Goal: Information Seeking & Learning: Learn about a topic

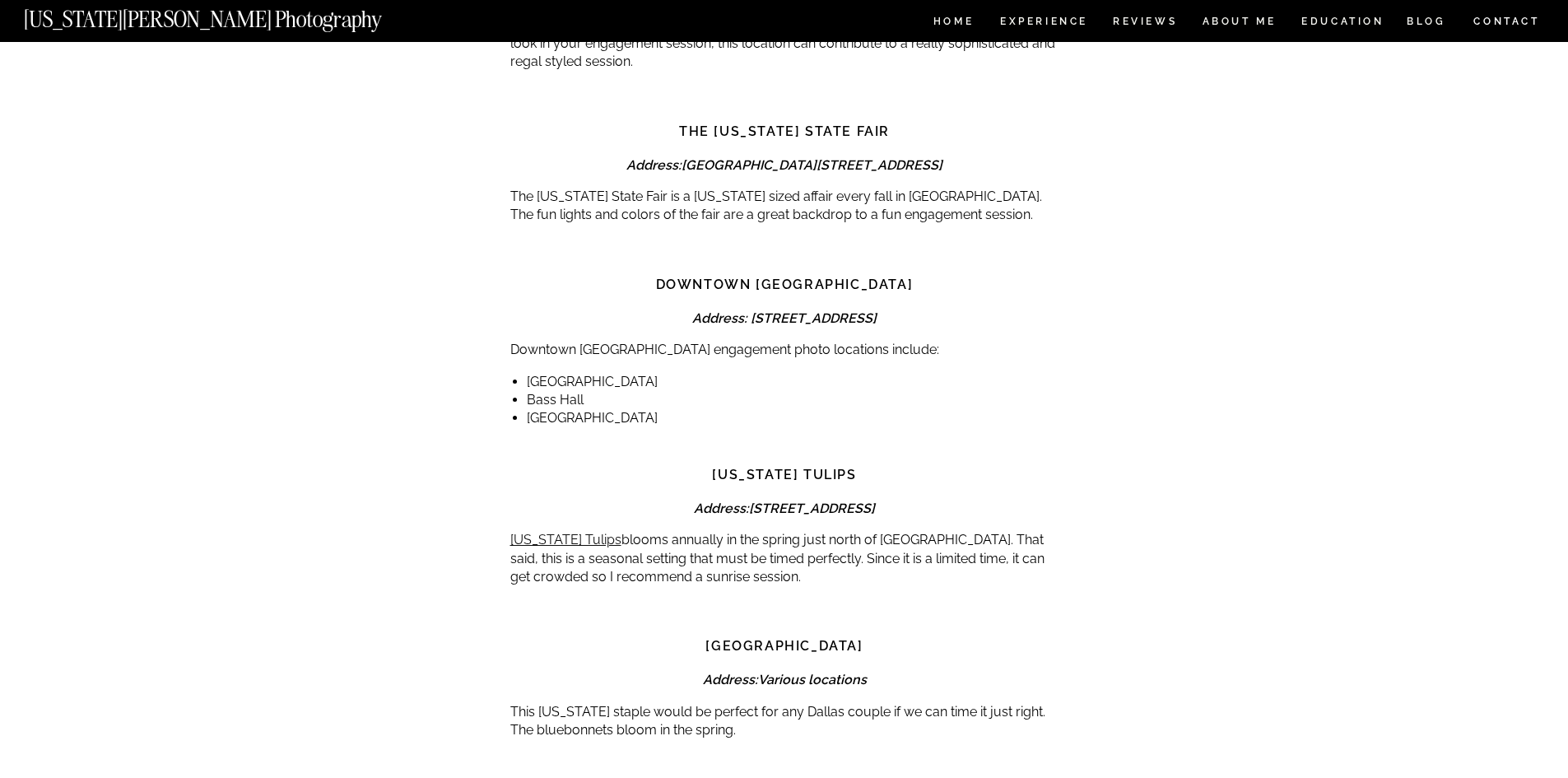
scroll to position [7758, 0]
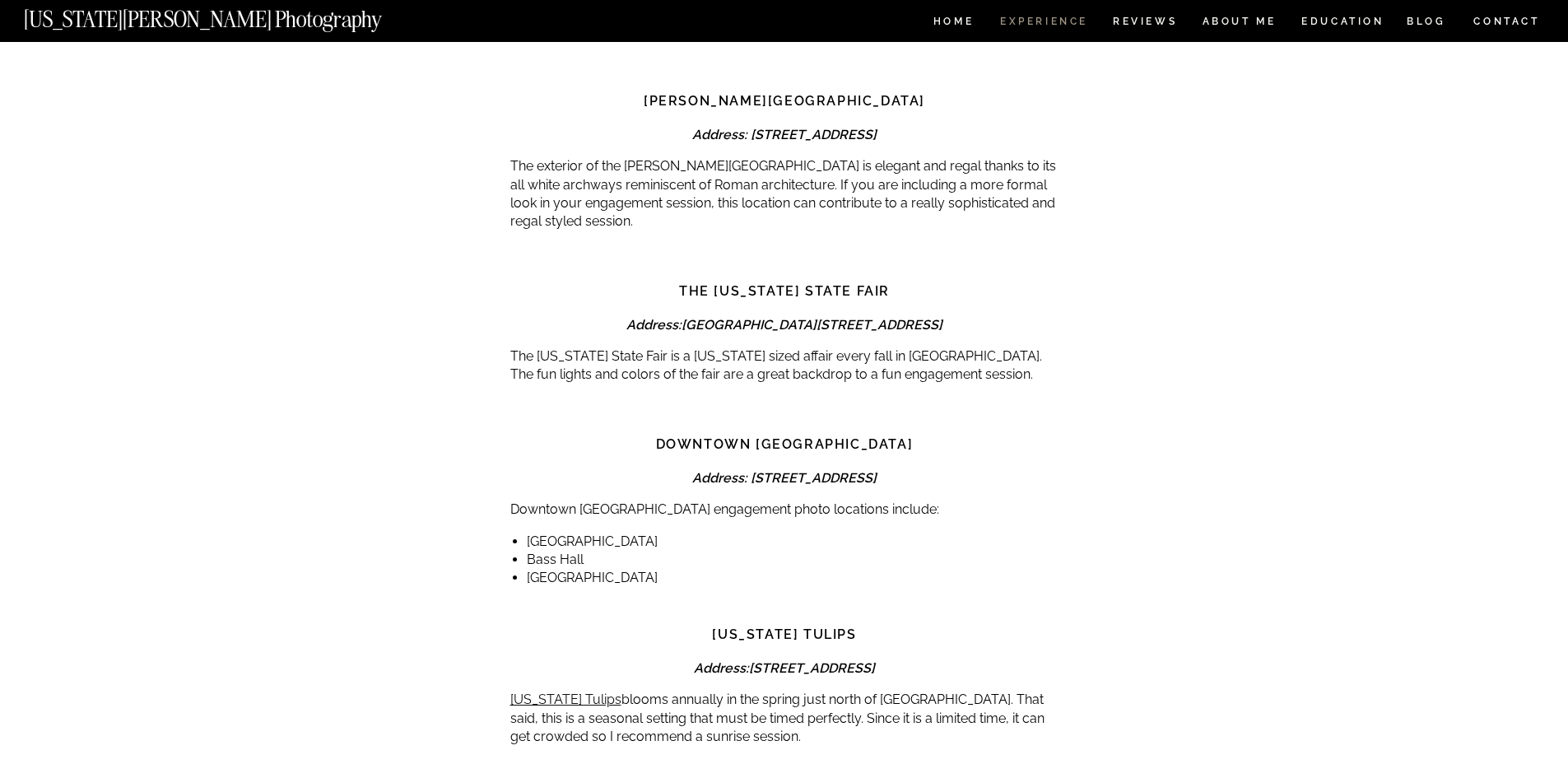
click at [1032, 22] on nav "Experience" at bounding box center [1043, 23] width 86 height 14
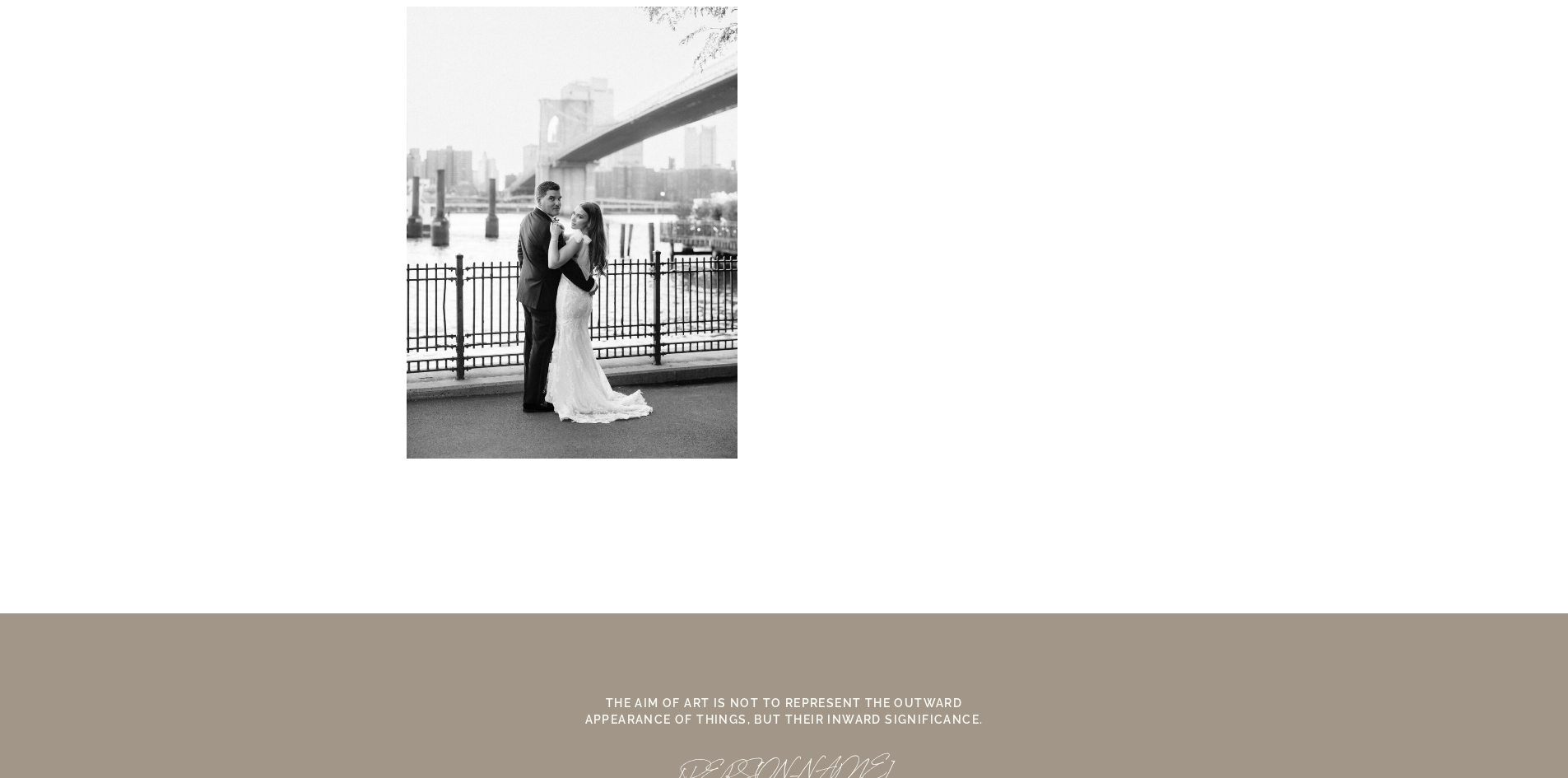
scroll to position [14732, 0]
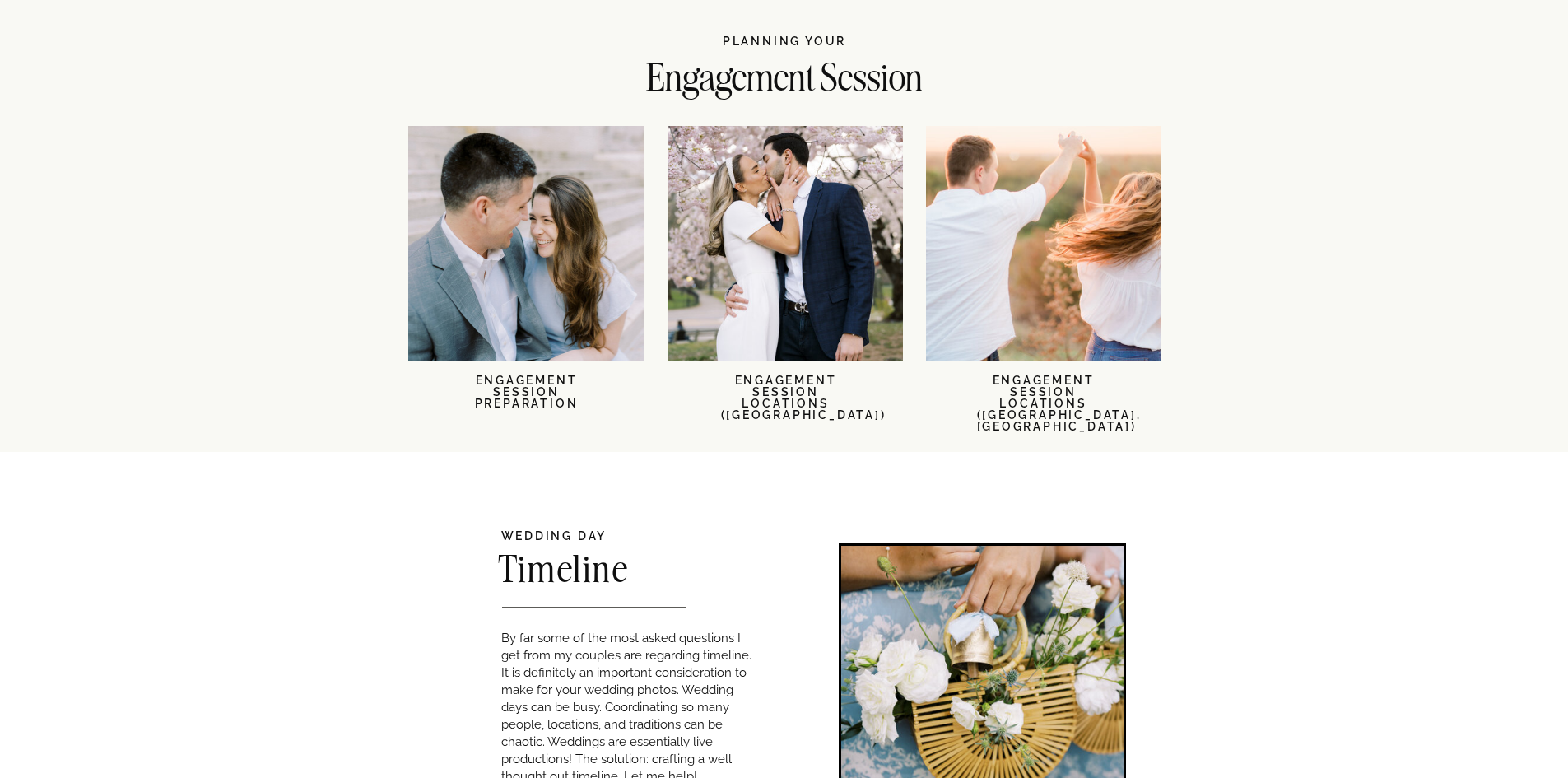
scroll to position [1976, 0]
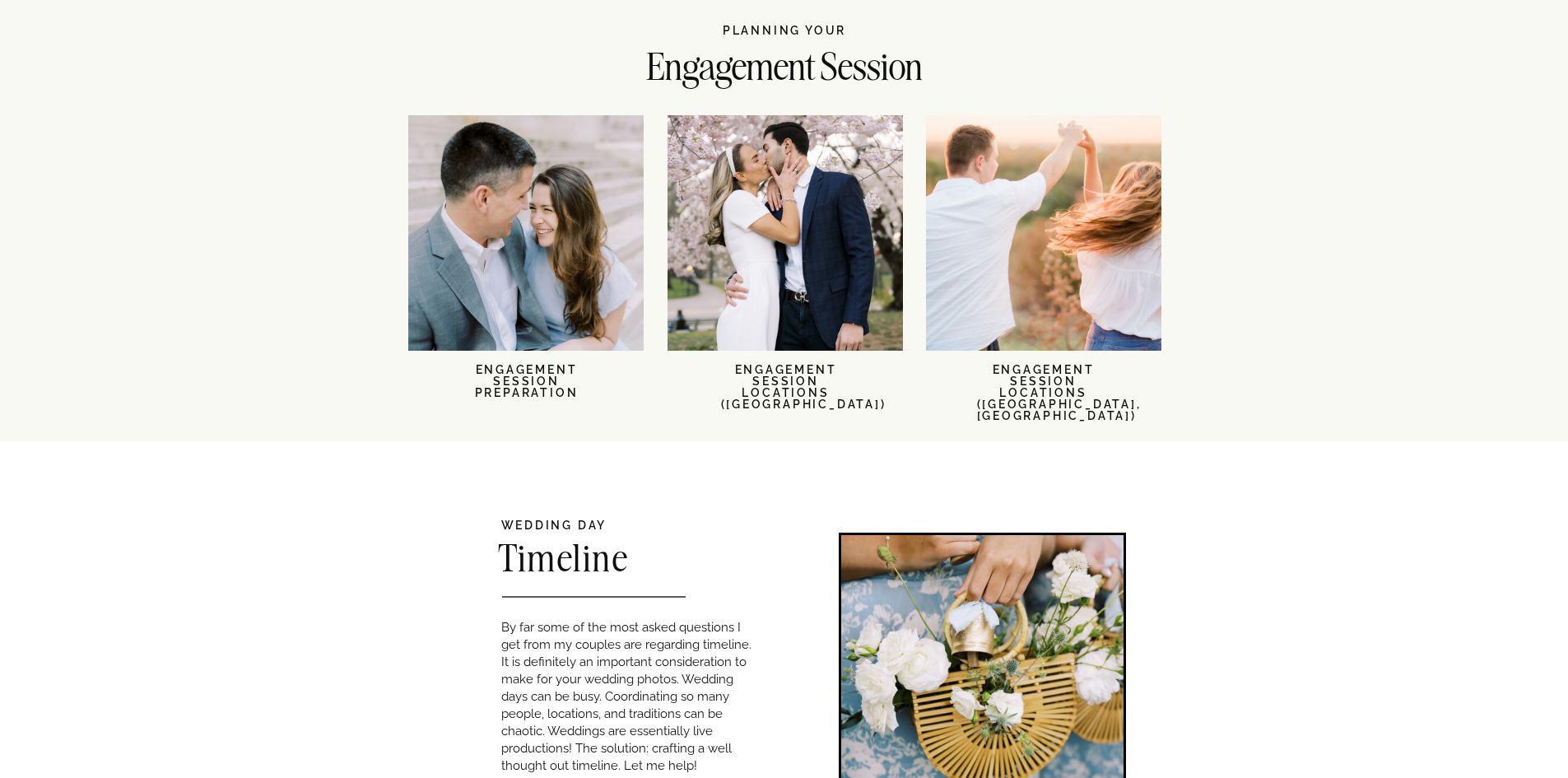
click at [1016, 384] on nav "ENGAGEMENT SESSION LOCATIONS ([GEOGRAPHIC_DATA], [GEOGRAPHIC_DATA])" at bounding box center [1043, 387] width 134 height 47
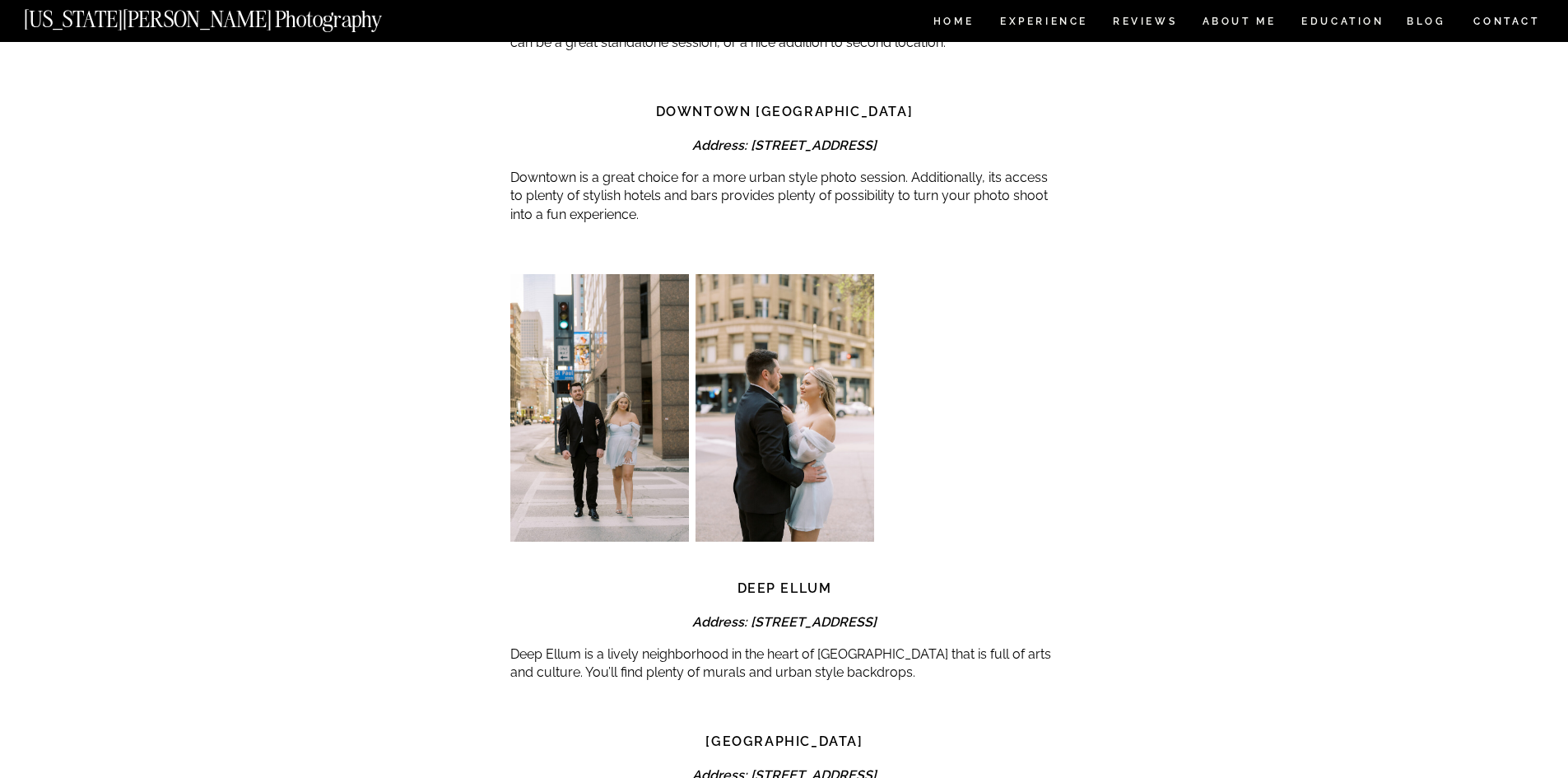
scroll to position [4774, 0]
